Goal: Navigation & Orientation: Understand site structure

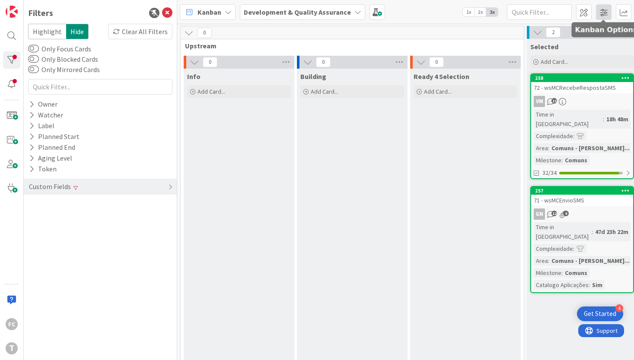
click at [600, 13] on span at bounding box center [604, 12] width 16 height 16
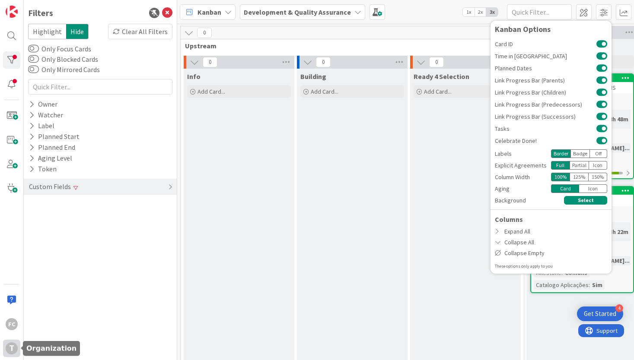
click at [10, 344] on div "T" at bounding box center [12, 349] width 12 height 12
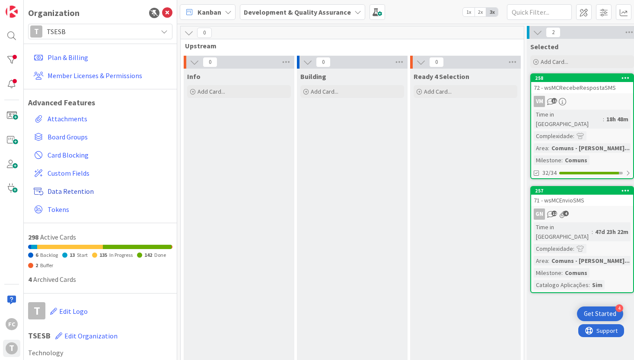
click at [64, 190] on span "Data Retention" at bounding box center [108, 191] width 121 height 10
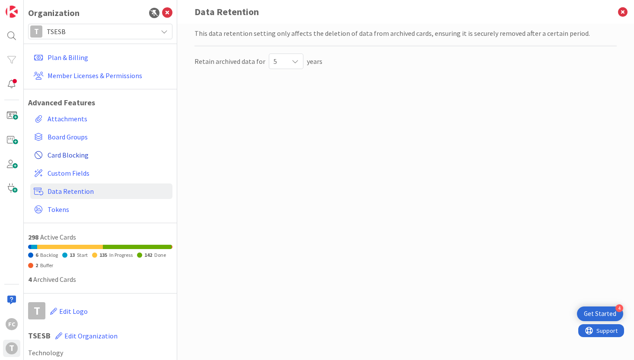
click at [67, 155] on span "Card Blocking" at bounding box center [108, 155] width 121 height 10
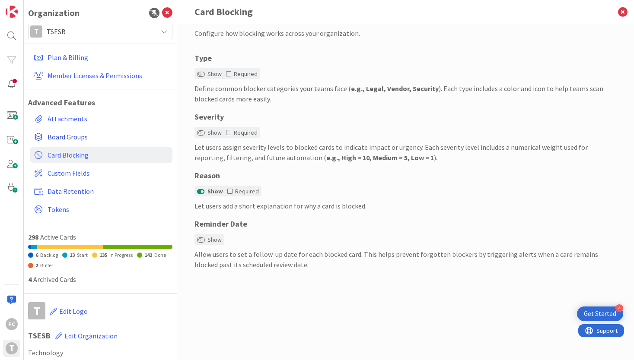
click at [61, 138] on span "Board Groups" at bounding box center [108, 137] width 121 height 10
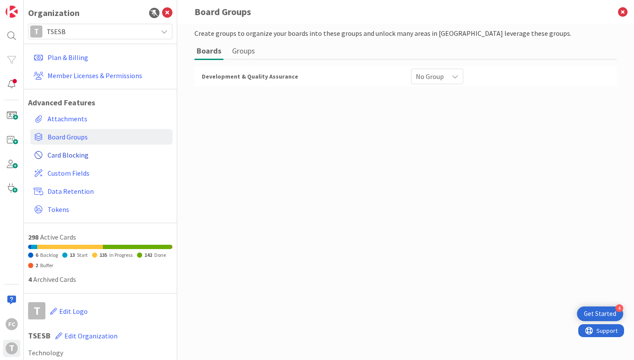
click at [60, 155] on span "Card Blocking" at bounding box center [108, 155] width 121 height 10
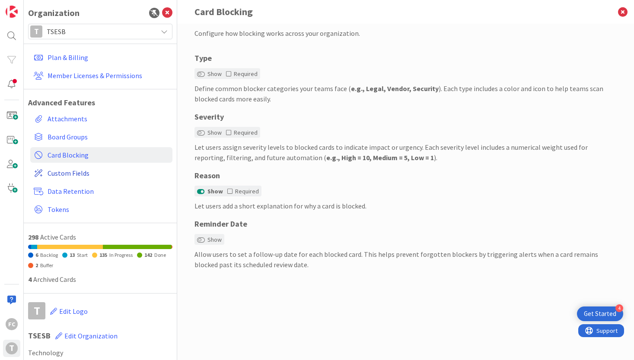
click at [61, 173] on span "Custom Fields" at bounding box center [108, 173] width 121 height 10
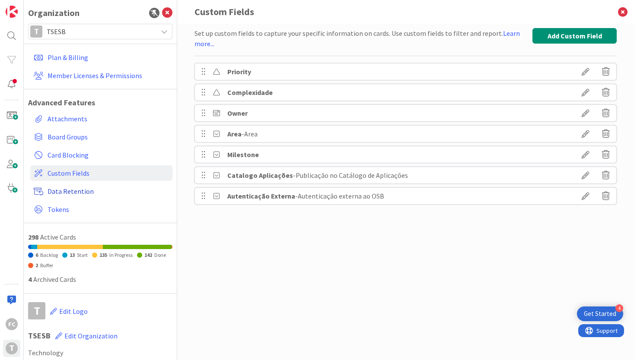
click at [61, 190] on span "Data Retention" at bounding box center [108, 191] width 121 height 10
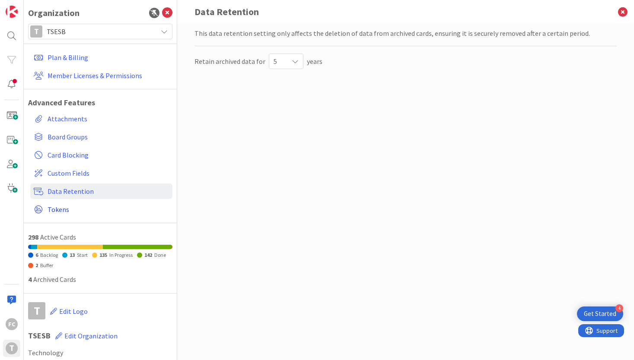
click at [66, 208] on span "Tokens" at bounding box center [108, 209] width 121 height 10
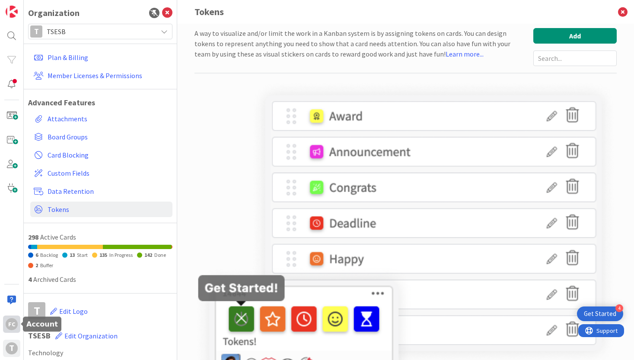
click at [12, 330] on div "FC" at bounding box center [11, 324] width 17 height 17
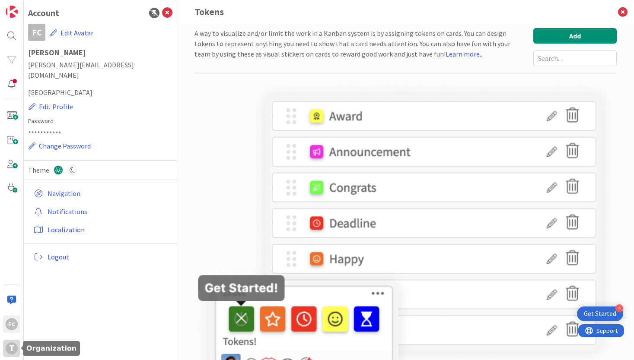
click at [12, 348] on div "T" at bounding box center [12, 349] width 12 height 12
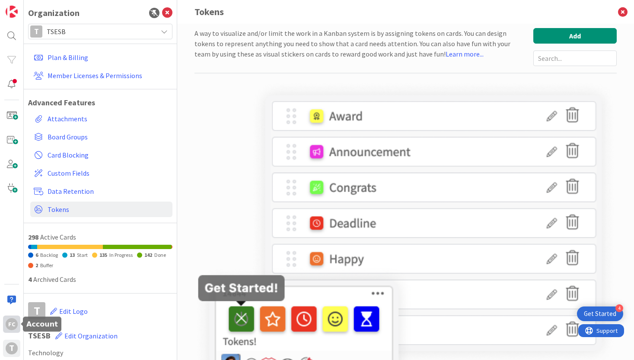
click at [13, 325] on div "FC" at bounding box center [12, 324] width 12 height 12
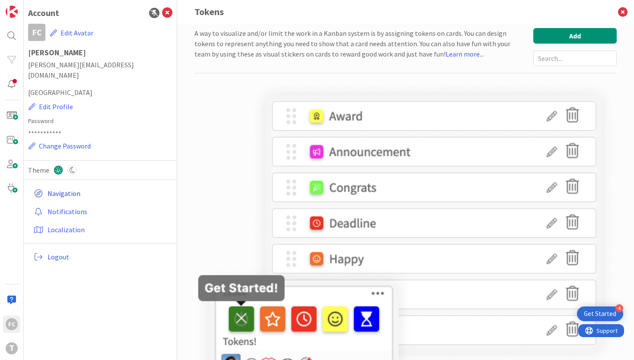
click at [58, 186] on link "Navigation" at bounding box center [101, 194] width 142 height 16
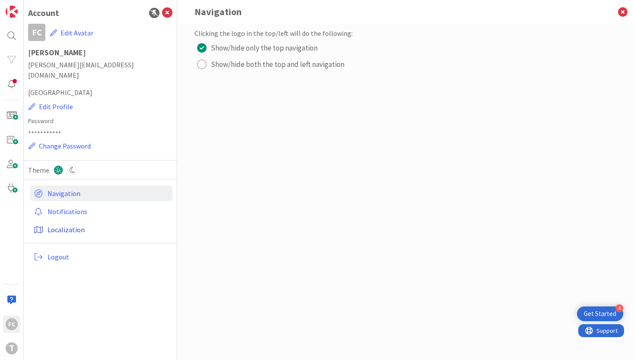
click at [57, 222] on link "Localization" at bounding box center [101, 230] width 142 height 16
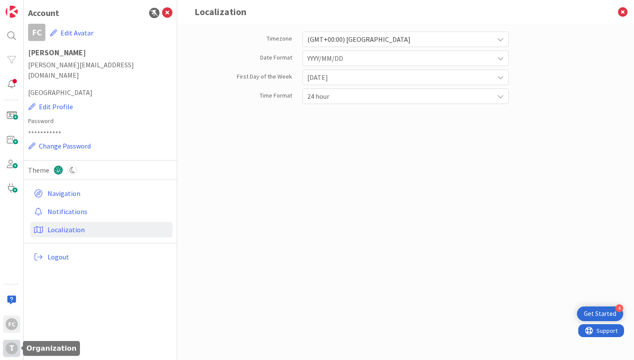
click at [9, 348] on div "T" at bounding box center [12, 349] width 12 height 12
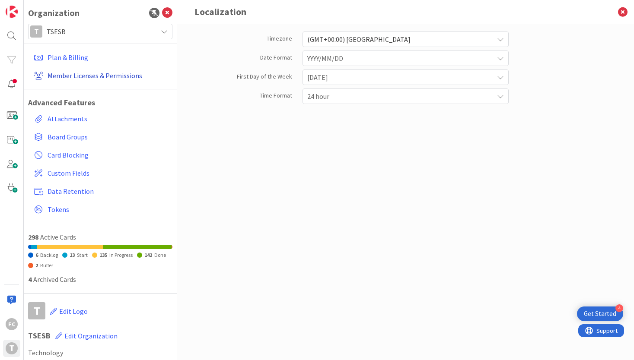
click at [74, 76] on link "Member Licenses & Permissions" at bounding box center [101, 76] width 142 height 16
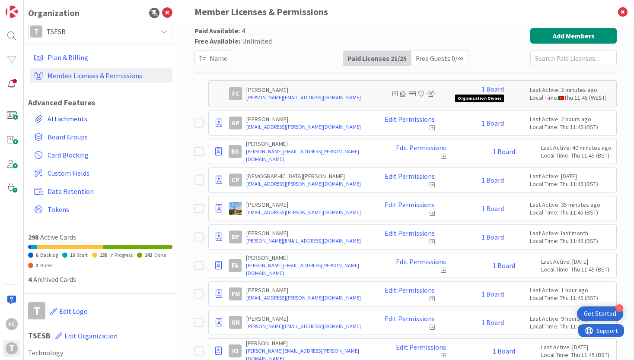
click at [66, 120] on link "Attachments" at bounding box center [101, 119] width 142 height 16
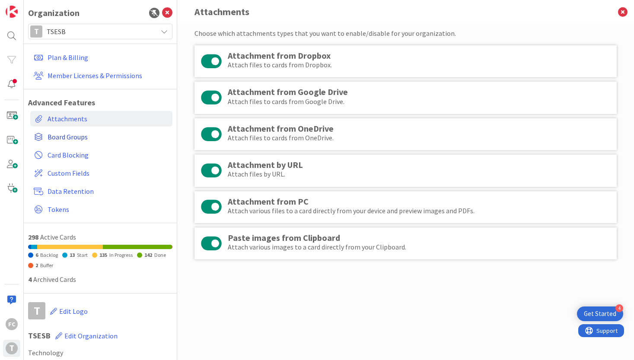
click at [67, 135] on span "Board Groups" at bounding box center [108, 137] width 121 height 10
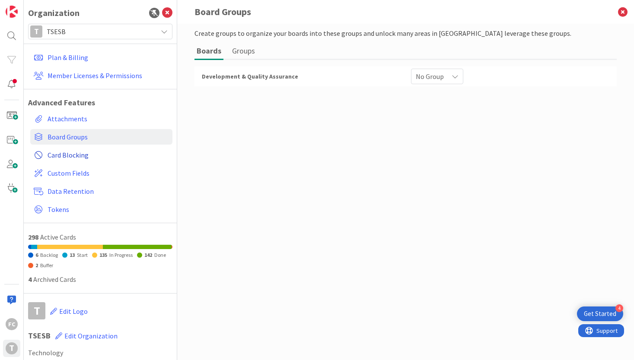
click at [64, 155] on span "Card Blocking" at bounding box center [108, 155] width 121 height 10
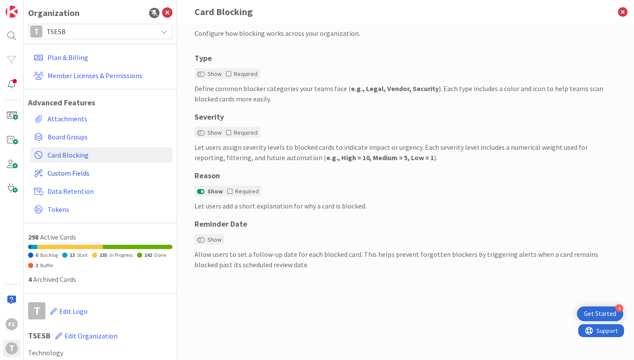
click at [74, 176] on span "Custom Fields" at bounding box center [108, 173] width 121 height 10
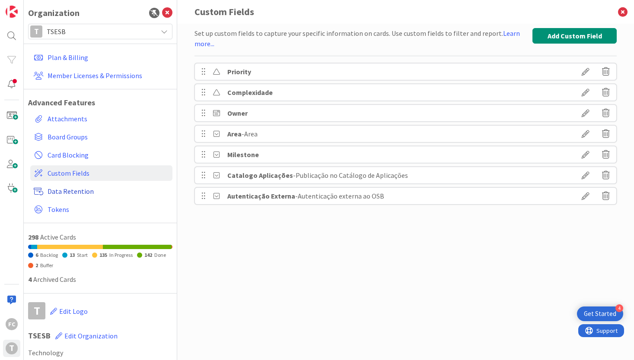
click at [71, 192] on span "Data Retention" at bounding box center [108, 191] width 121 height 10
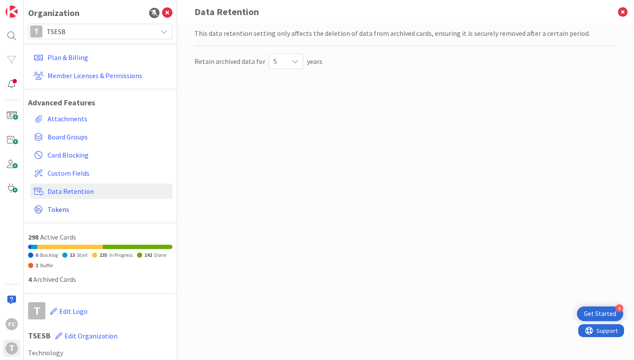
click at [68, 208] on span "Tokens" at bounding box center [108, 209] width 121 height 10
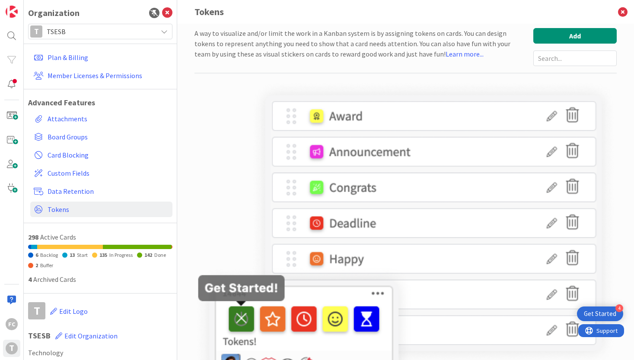
click at [62, 240] on div "298 Active Cards" at bounding box center [100, 237] width 144 height 10
click at [54, 282] on div "4 Archived Cards" at bounding box center [100, 279] width 144 height 10
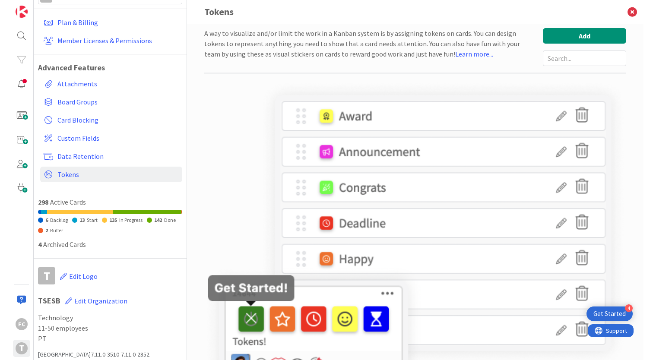
scroll to position [40, 0]
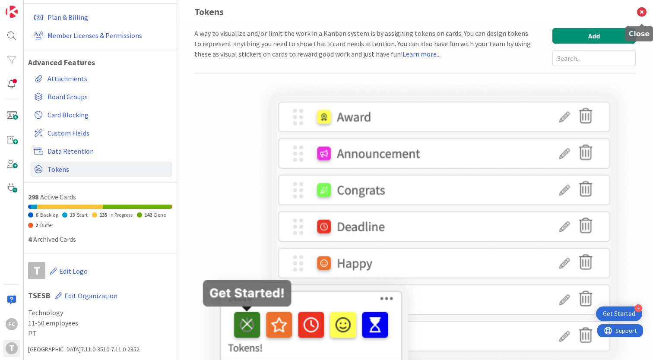
click at [633, 12] on icon at bounding box center [642, 12] width 22 height 24
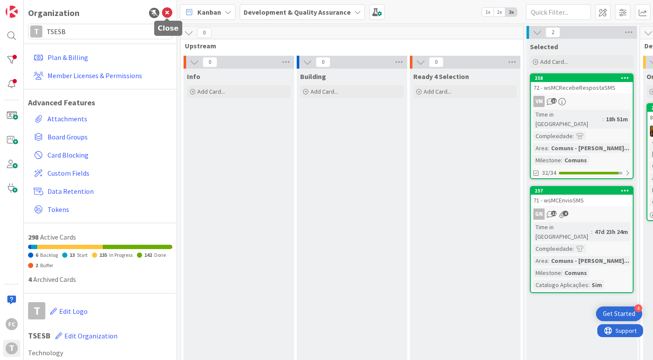
click at [167, 15] on icon at bounding box center [167, 13] width 10 height 10
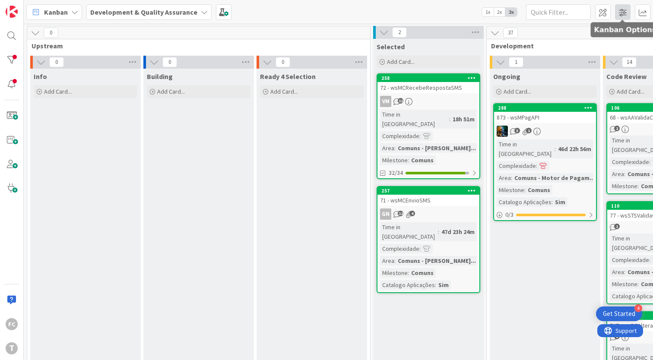
click at [623, 13] on span at bounding box center [623, 12] width 16 height 16
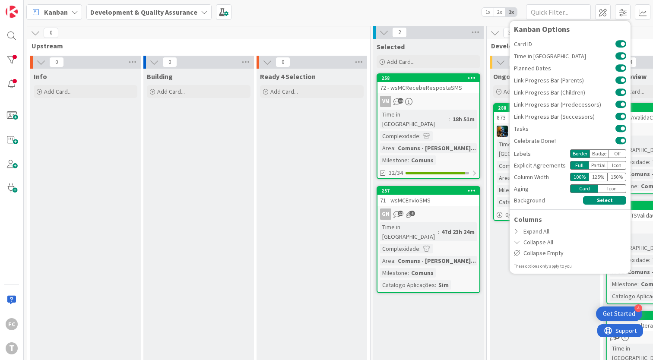
click at [588, 189] on div "Card" at bounding box center [584, 188] width 28 height 9
click at [606, 189] on div "Icon" at bounding box center [612, 188] width 28 height 9
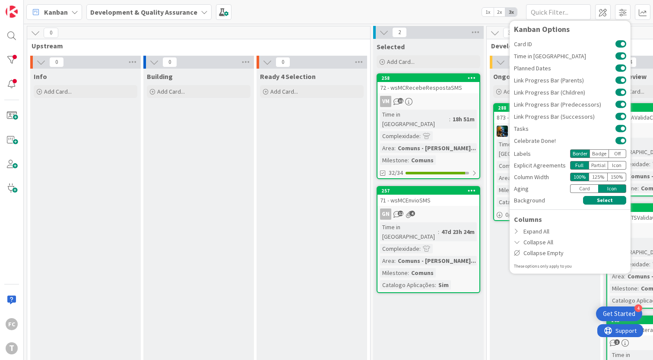
click at [586, 188] on div "Card" at bounding box center [584, 188] width 28 height 9
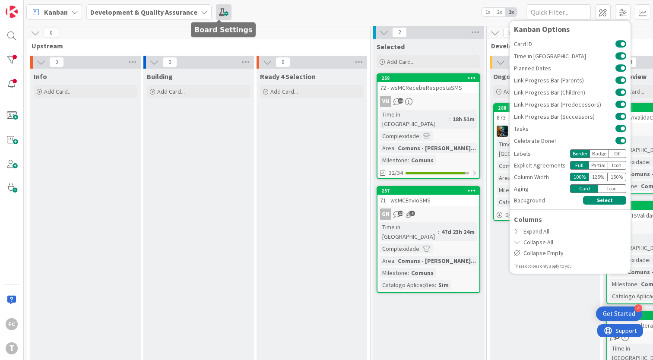
click at [216, 12] on span at bounding box center [224, 12] width 16 height 16
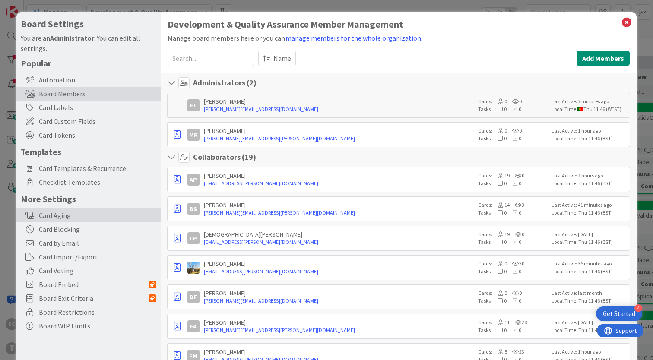
click at [57, 217] on div "Card Aging" at bounding box center [88, 216] width 144 height 14
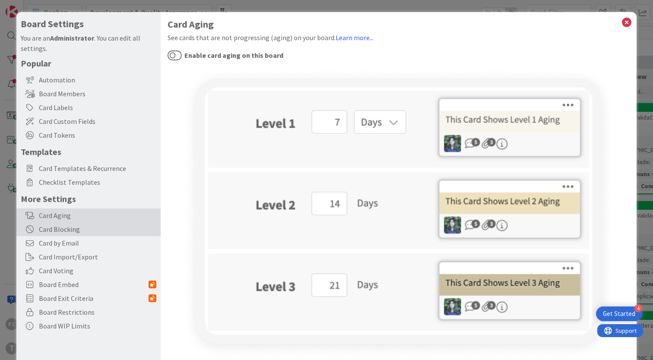
click at [56, 225] on div "Card Blocking" at bounding box center [88, 229] width 144 height 14
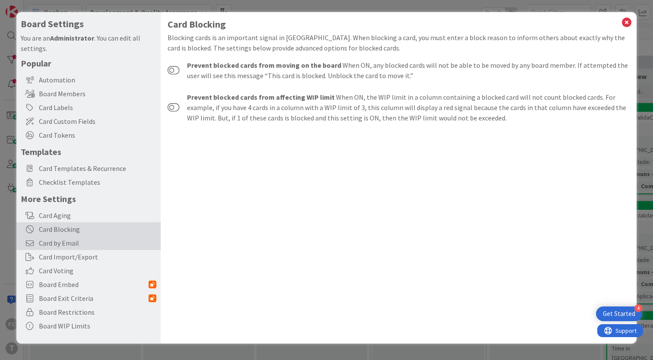
click at [53, 246] on span "Card by Email" at bounding box center [97, 243] width 117 height 10
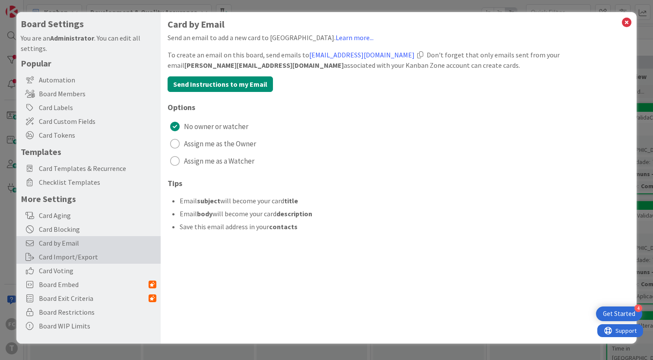
click at [54, 257] on div "Card Import/Export" at bounding box center [88, 257] width 144 height 14
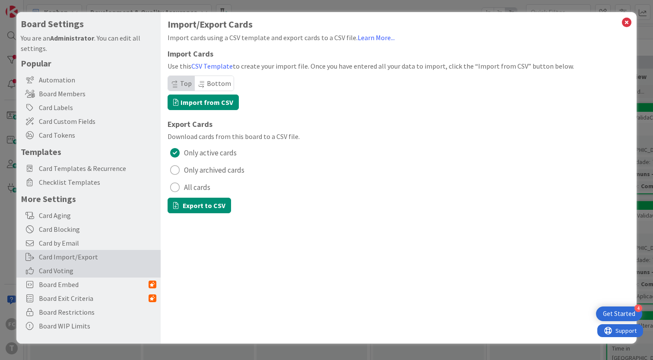
click at [54, 270] on span "Card Voting" at bounding box center [97, 271] width 117 height 10
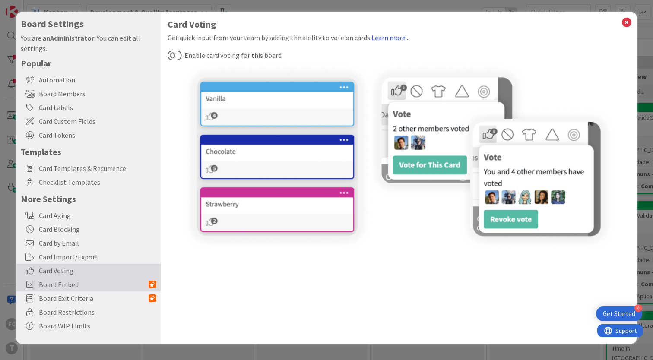
click at [56, 284] on span "Board Embed" at bounding box center [94, 284] width 110 height 10
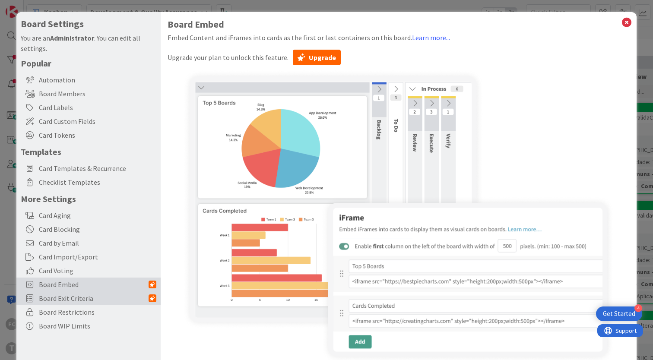
click at [56, 298] on span "Board Exit Criteria" at bounding box center [94, 298] width 110 height 10
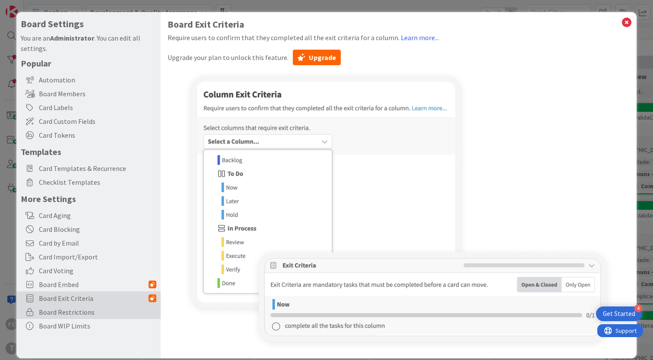
click at [55, 315] on span "Board Restrictions" at bounding box center [97, 312] width 117 height 10
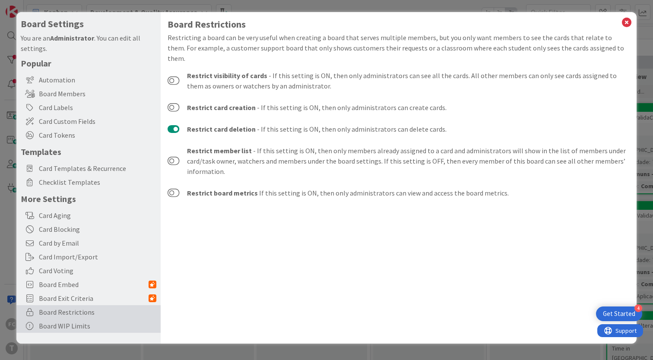
click at [89, 327] on div "Board WIP Limits" at bounding box center [88, 326] width 144 height 14
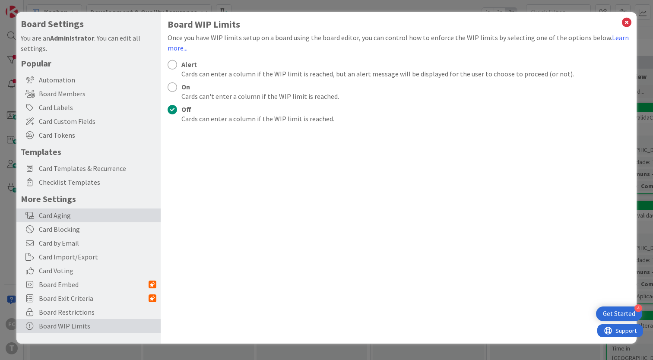
click at [44, 213] on div "Card Aging" at bounding box center [88, 216] width 144 height 14
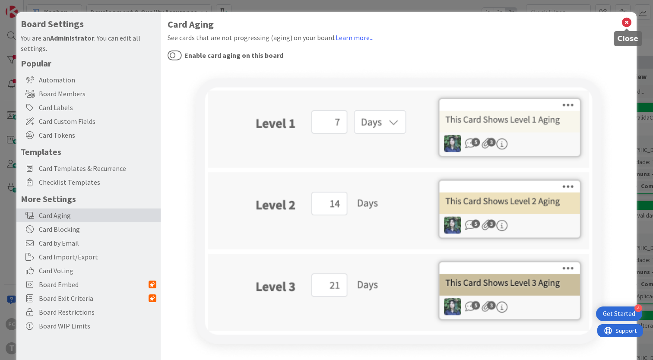
click at [627, 22] on icon at bounding box center [626, 22] width 11 height 12
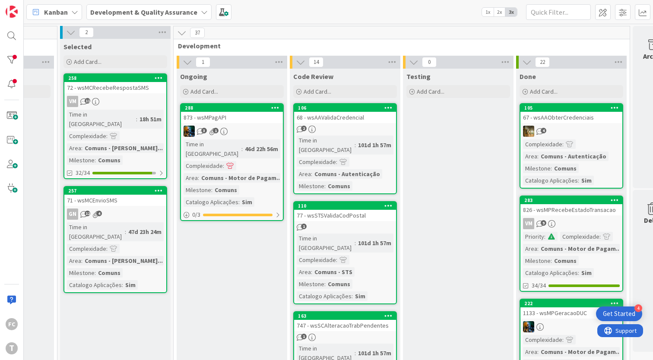
scroll to position [0, 339]
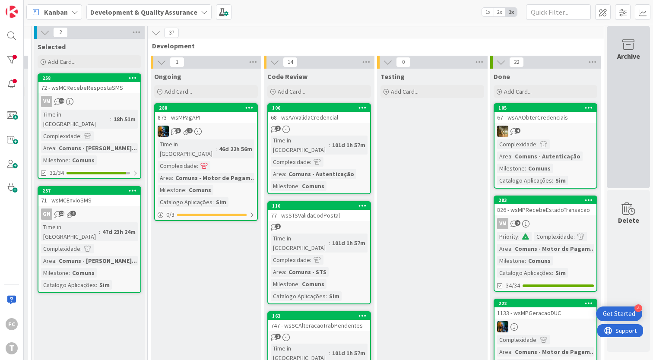
click at [622, 48] on icon at bounding box center [628, 45] width 33 height 12
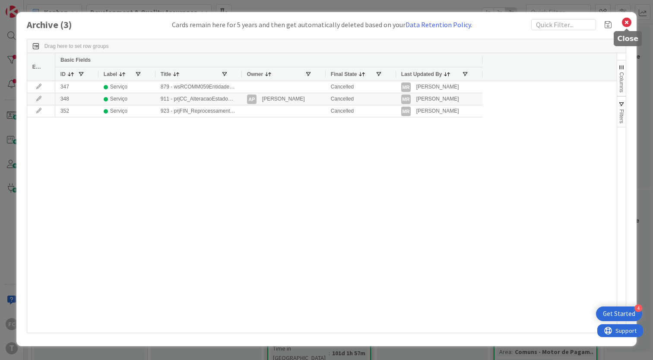
click at [628, 22] on icon at bounding box center [626, 22] width 11 height 12
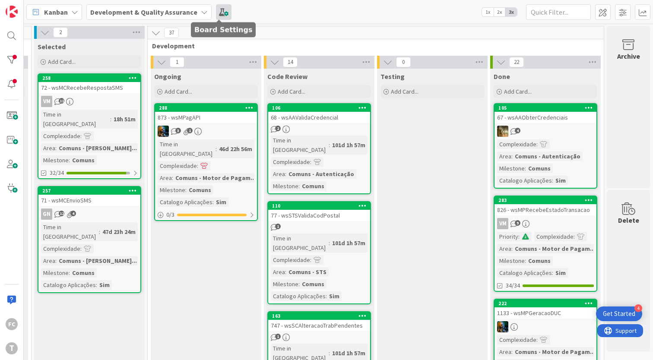
click at [222, 9] on span at bounding box center [224, 12] width 16 height 16
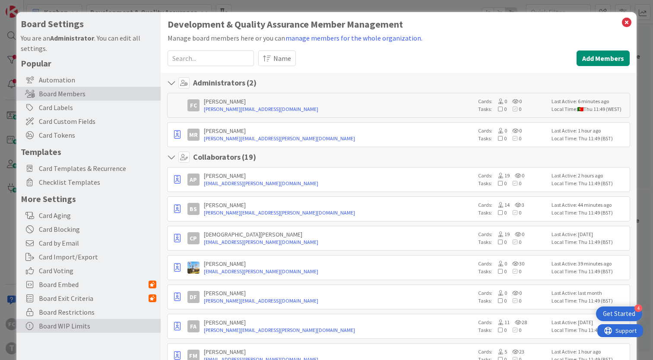
click at [70, 324] on div "Board WIP Limits" at bounding box center [88, 326] width 144 height 14
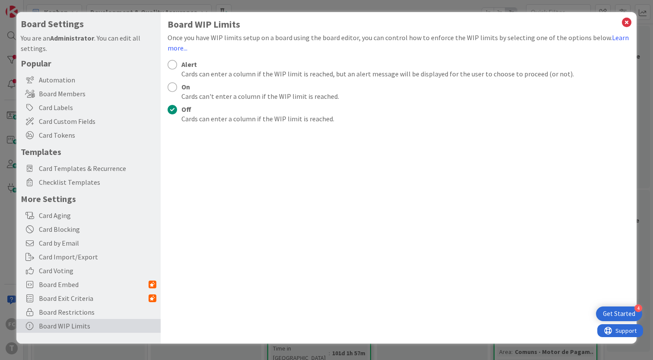
click at [602, 52] on div "Once you have WIP limits setup on a board using the board editor, you can contr…" at bounding box center [399, 42] width 462 height 21
click at [628, 17] on icon at bounding box center [626, 22] width 11 height 12
